Goal: Navigation & Orientation: Find specific page/section

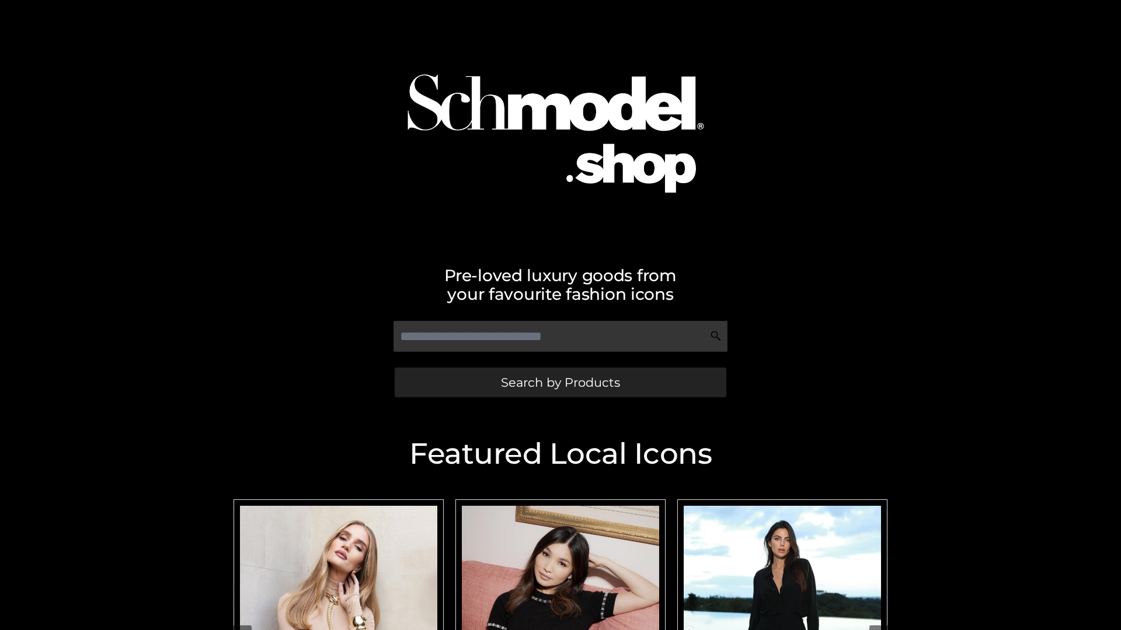
click at [560, 382] on span "Search by Products" at bounding box center [560, 382] width 119 height 12
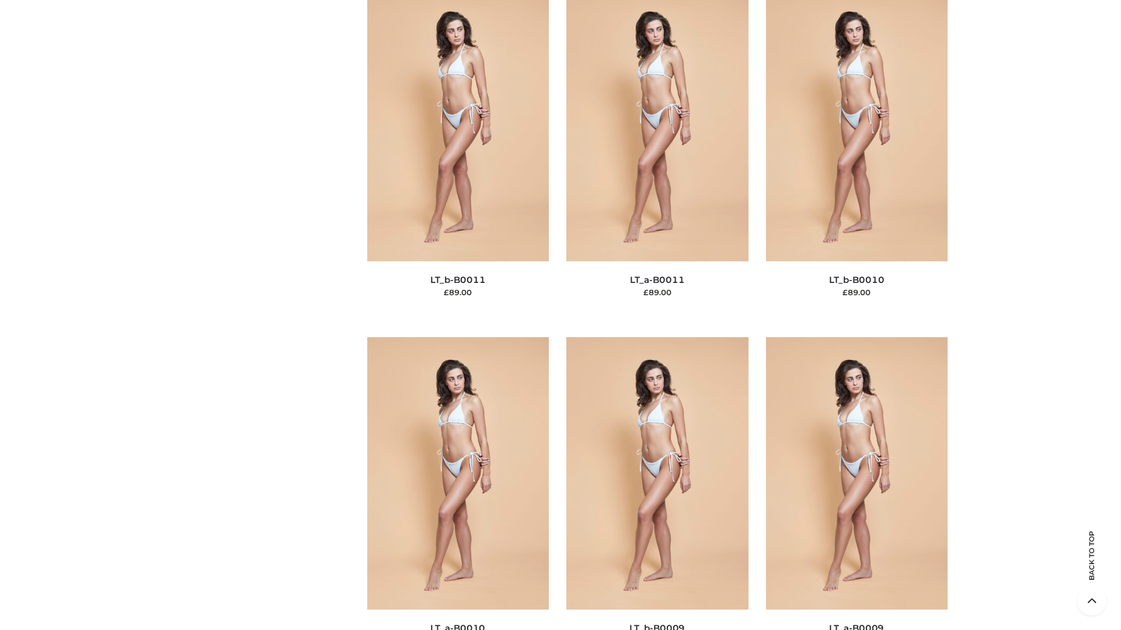
scroll to position [5241, 0]
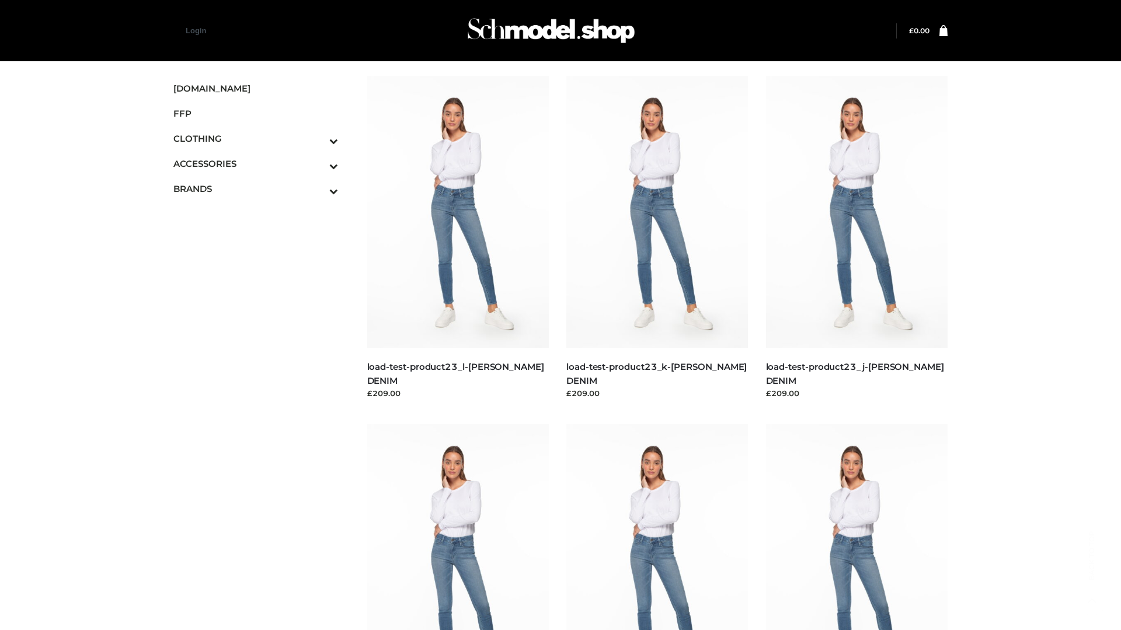
scroll to position [1024, 0]
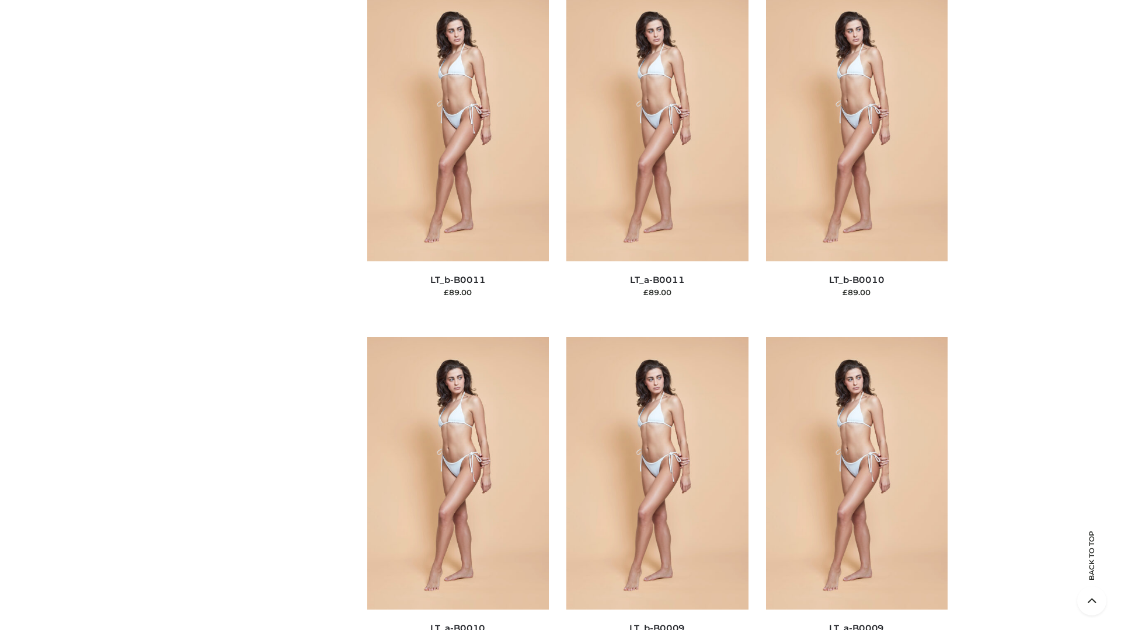
scroll to position [5241, 0]
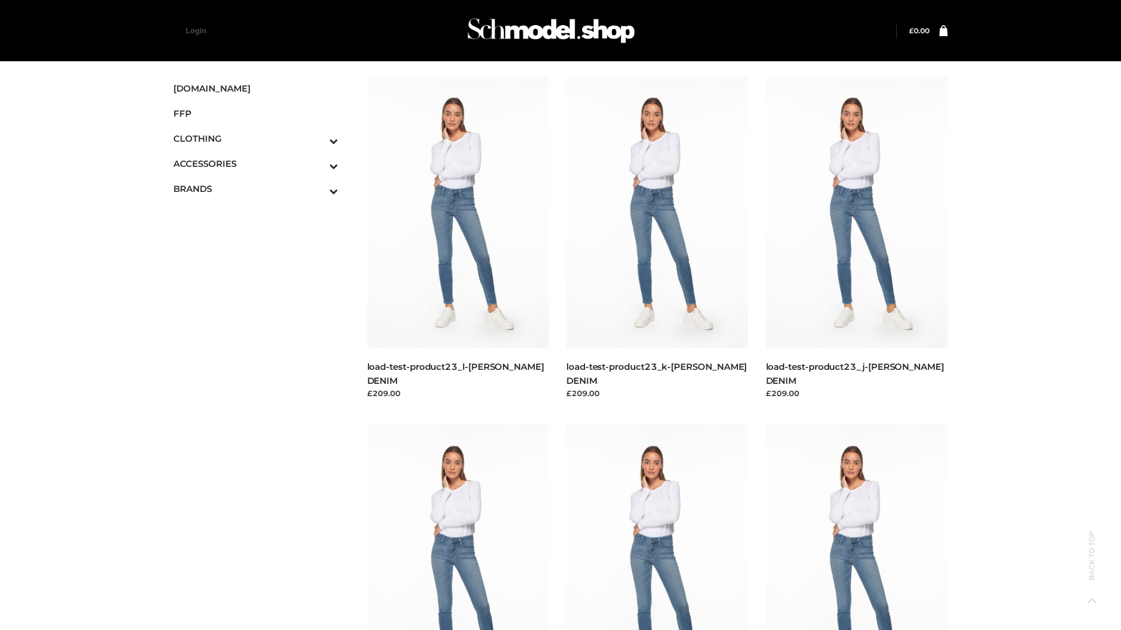
scroll to position [1024, 0]
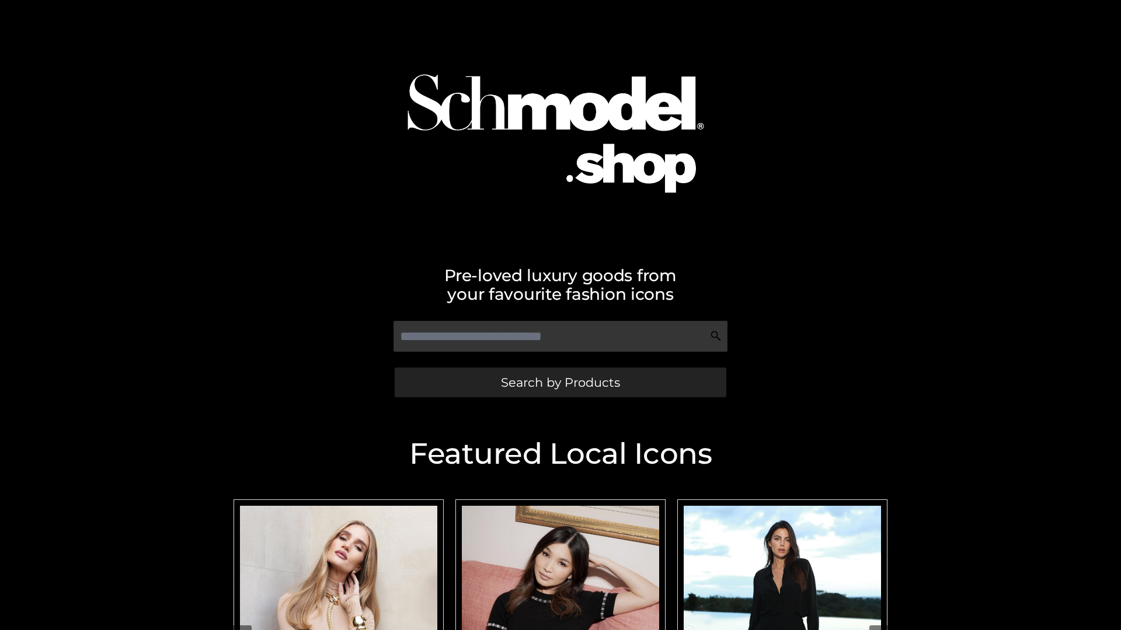
click at [560, 382] on span "Search by Products" at bounding box center [560, 382] width 119 height 12
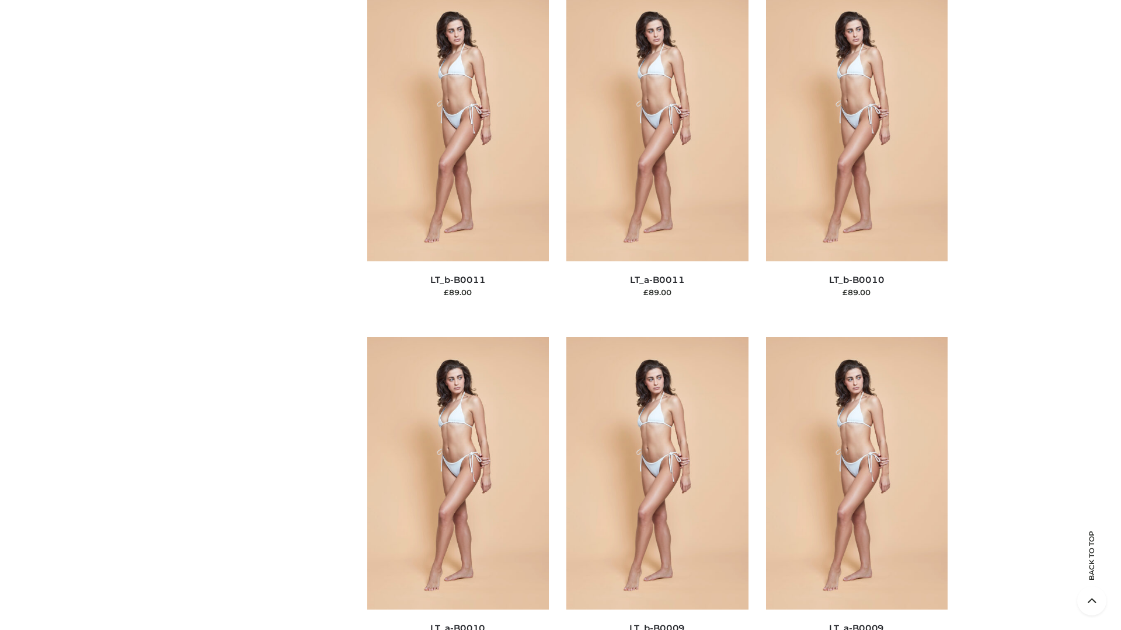
scroll to position [5241, 0]
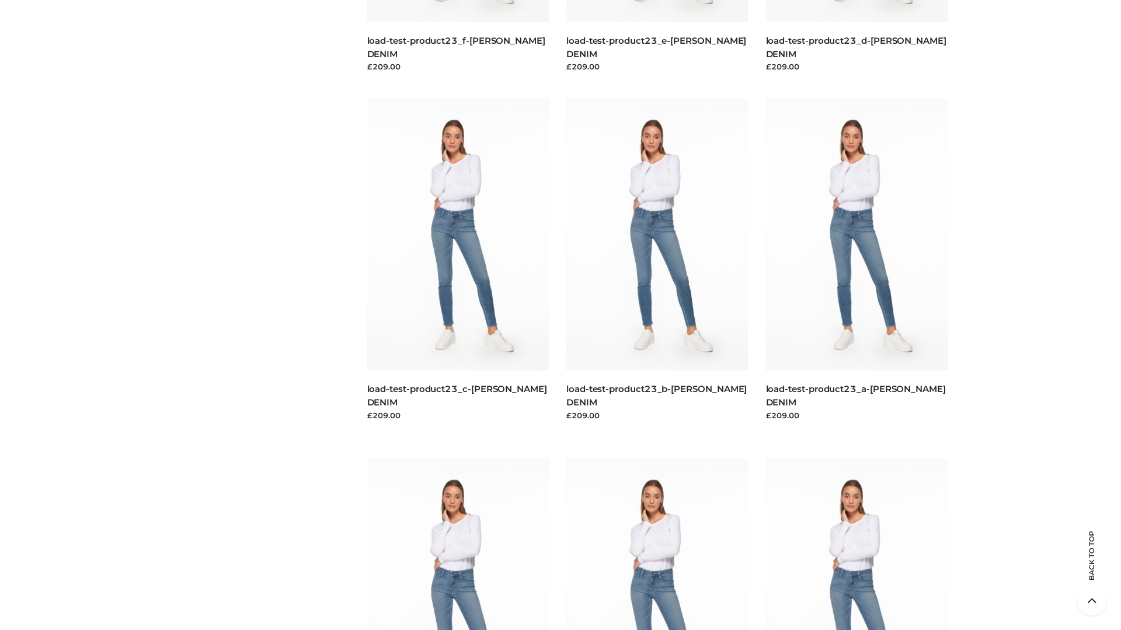
scroll to position [1024, 0]
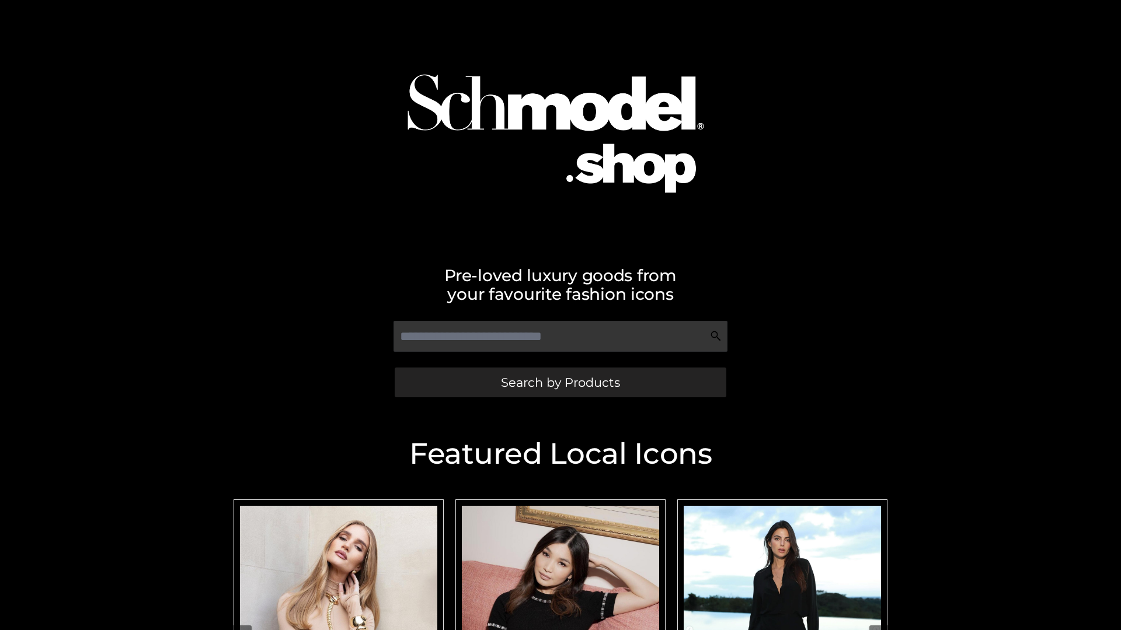
click at [560, 382] on span "Search by Products" at bounding box center [560, 382] width 119 height 12
